Goal: Task Accomplishment & Management: Use online tool/utility

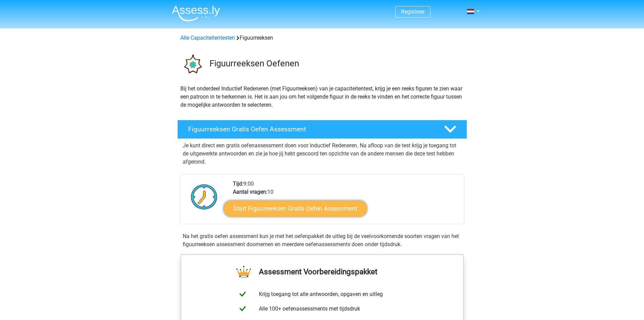
click at [321, 208] on link "Start Figuurreeksen Gratis Oefen Assessment" at bounding box center [294, 208] width 143 height 16
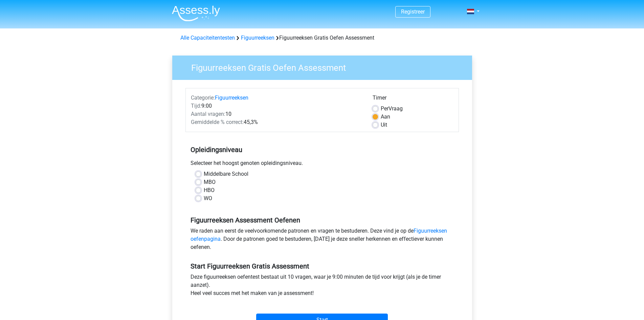
click at [204, 180] on label "MBO" at bounding box center [210, 182] width 12 height 8
click at [197, 180] on input "MBO" at bounding box center [198, 181] width 5 height 7
radio input "true"
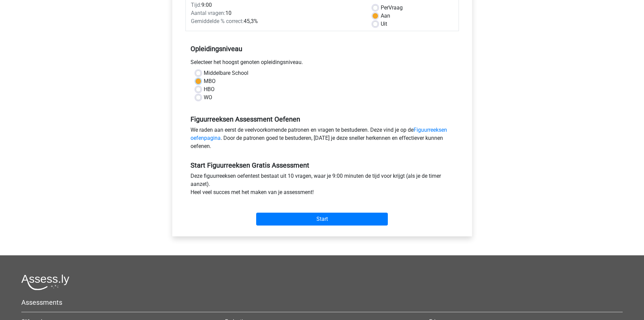
scroll to position [101, 0]
click at [341, 222] on input "Start" at bounding box center [322, 218] width 132 height 13
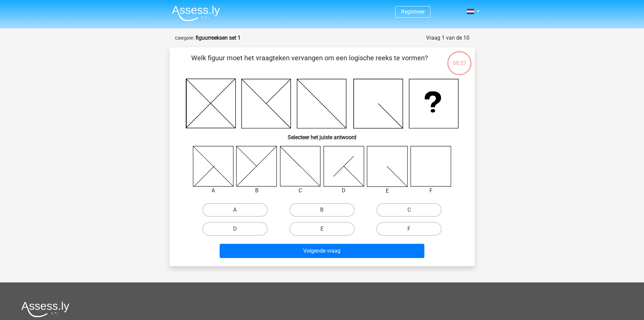
click at [417, 163] on icon at bounding box center [430, 166] width 40 height 40
click at [441, 170] on icon at bounding box center [430, 166] width 40 height 40
click at [416, 226] on label "F" at bounding box center [408, 229] width 65 height 14
click at [413, 229] on input "F" at bounding box center [411, 231] width 4 height 4
radio input "true"
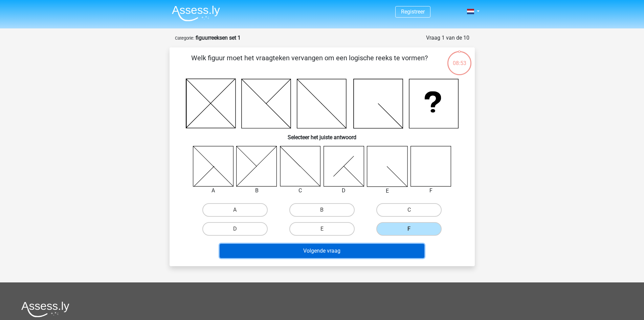
click at [388, 253] on button "Volgende vraag" at bounding box center [322, 251] width 205 height 14
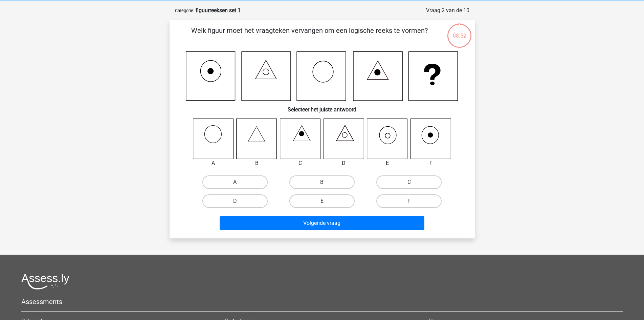
scroll to position [34, 0]
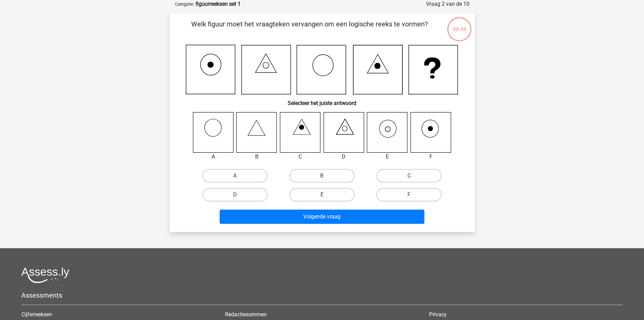
click at [386, 131] on icon at bounding box center [387, 129] width 5 height 5
click at [333, 191] on label "E" at bounding box center [321, 195] width 65 height 14
click at [326, 195] on input "E" at bounding box center [324, 197] width 4 height 4
radio input "true"
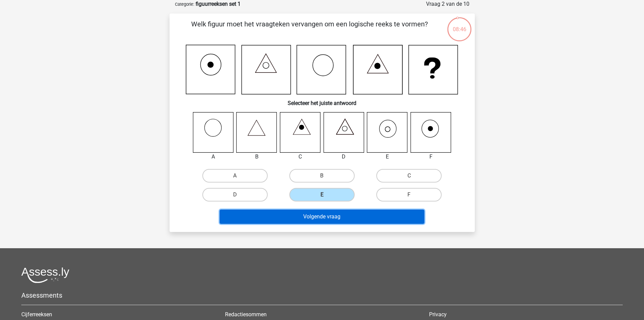
click at [368, 215] on button "Volgende vraag" at bounding box center [322, 216] width 205 height 14
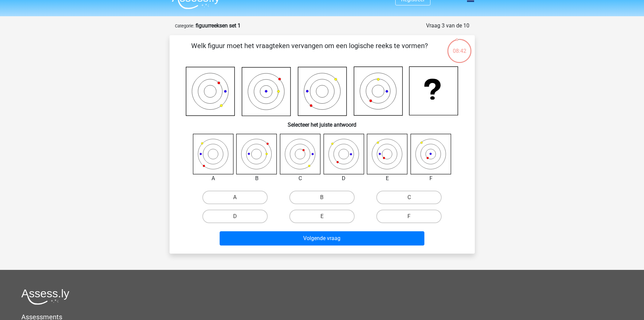
scroll to position [4, 0]
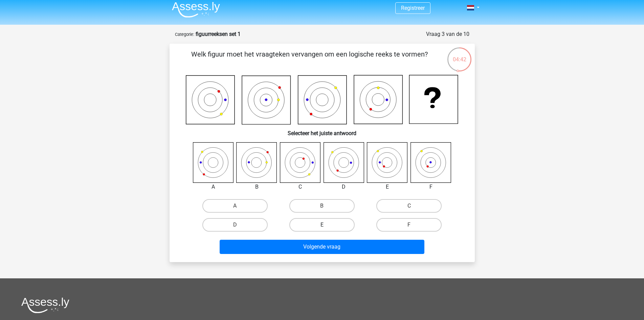
click at [326, 221] on label "E" at bounding box center [321, 225] width 65 height 14
click at [326, 225] on input "E" at bounding box center [324, 227] width 4 height 4
radio input "true"
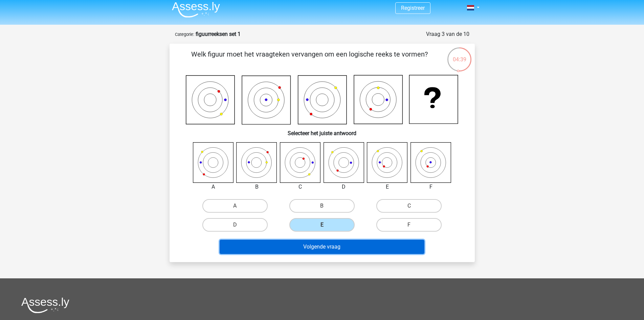
click at [360, 251] on button "Volgende vraag" at bounding box center [322, 246] width 205 height 14
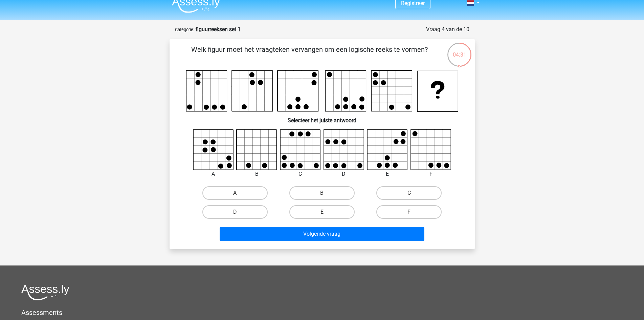
scroll to position [7, 0]
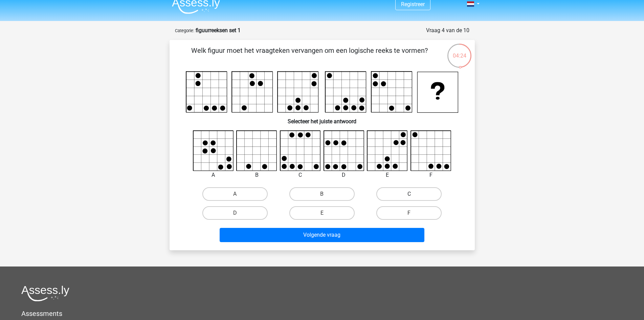
click at [398, 192] on label "C" at bounding box center [408, 194] width 65 height 14
click at [409, 194] on input "C" at bounding box center [411, 196] width 4 height 4
radio input "true"
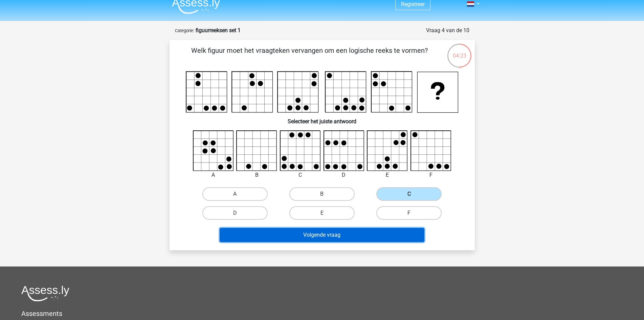
click at [372, 236] on button "Volgende vraag" at bounding box center [322, 235] width 205 height 14
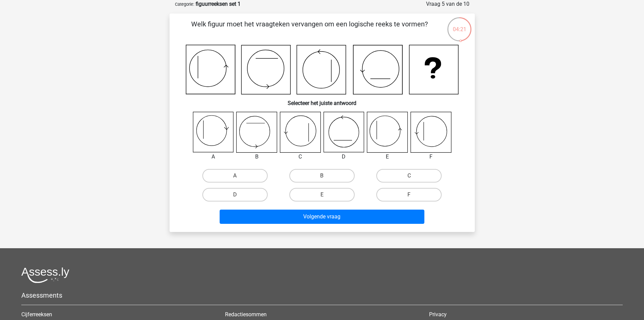
scroll to position [0, 0]
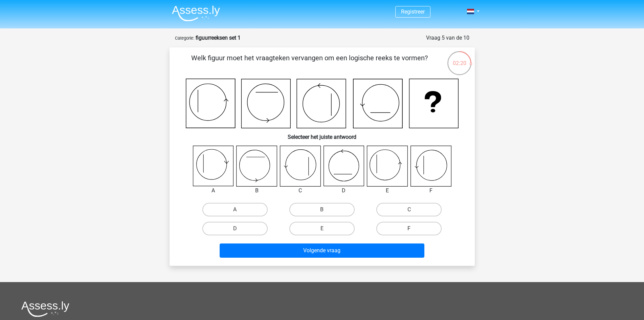
click at [427, 223] on label "F" at bounding box center [408, 229] width 65 height 14
click at [413, 228] on input "F" at bounding box center [411, 230] width 4 height 4
radio input "true"
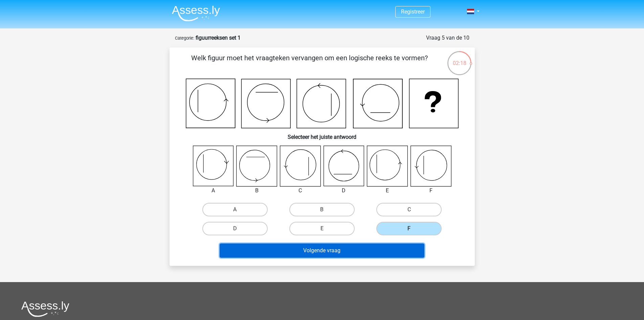
click at [389, 246] on button "Volgende vraag" at bounding box center [322, 250] width 205 height 14
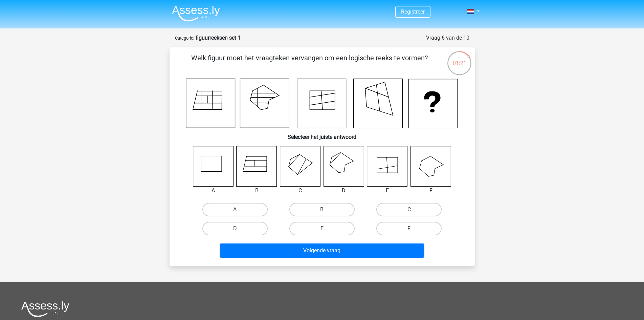
click at [250, 231] on label "D" at bounding box center [234, 229] width 65 height 14
click at [239, 231] on input "D" at bounding box center [237, 230] width 4 height 4
radio input "true"
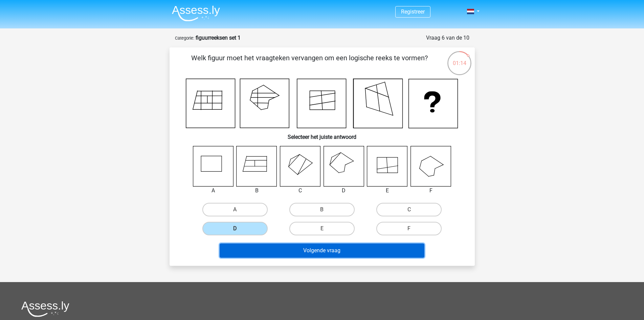
click at [309, 252] on button "Volgende vraag" at bounding box center [322, 250] width 205 height 14
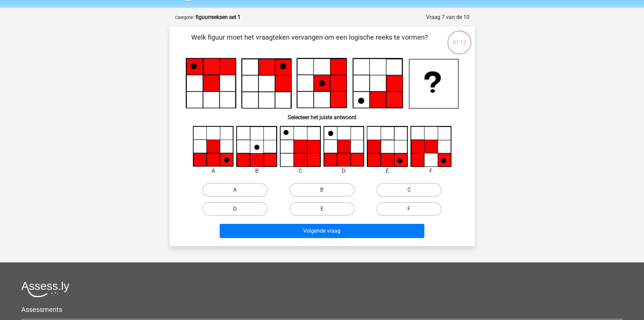
scroll to position [20, 0]
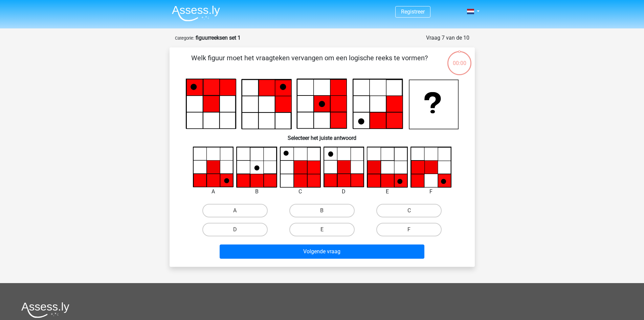
scroll to position [20, 0]
